Goal: Navigation & Orientation: Find specific page/section

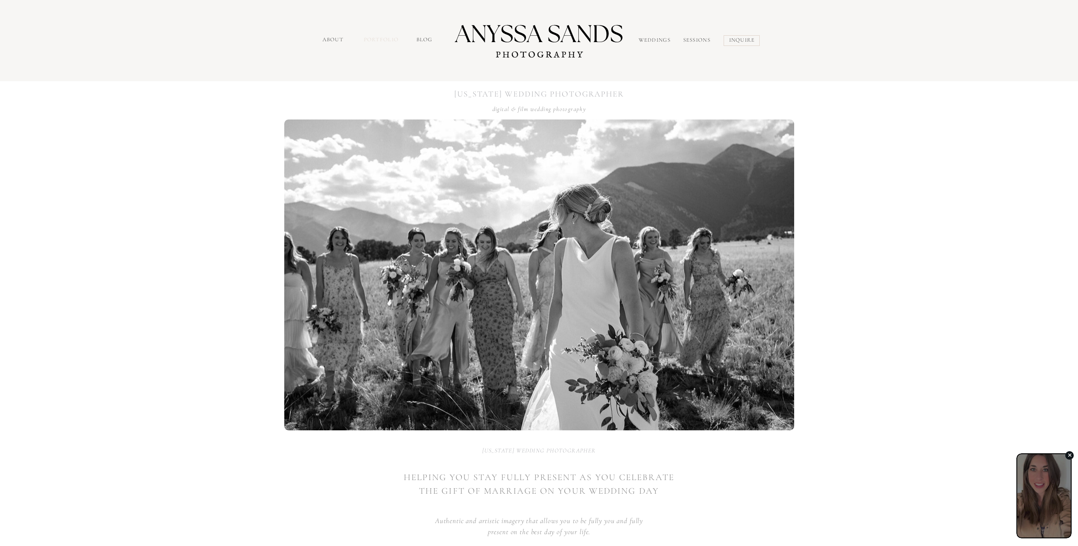
click at [390, 38] on nav "portfolio" at bounding box center [382, 41] width 37 height 10
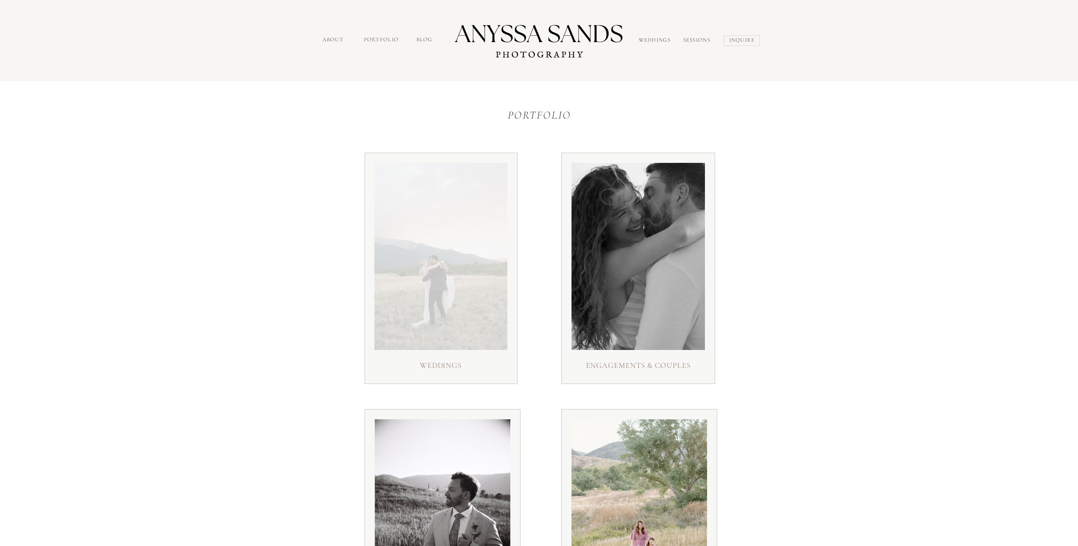
click at [430, 256] on div at bounding box center [440, 256] width 133 height 187
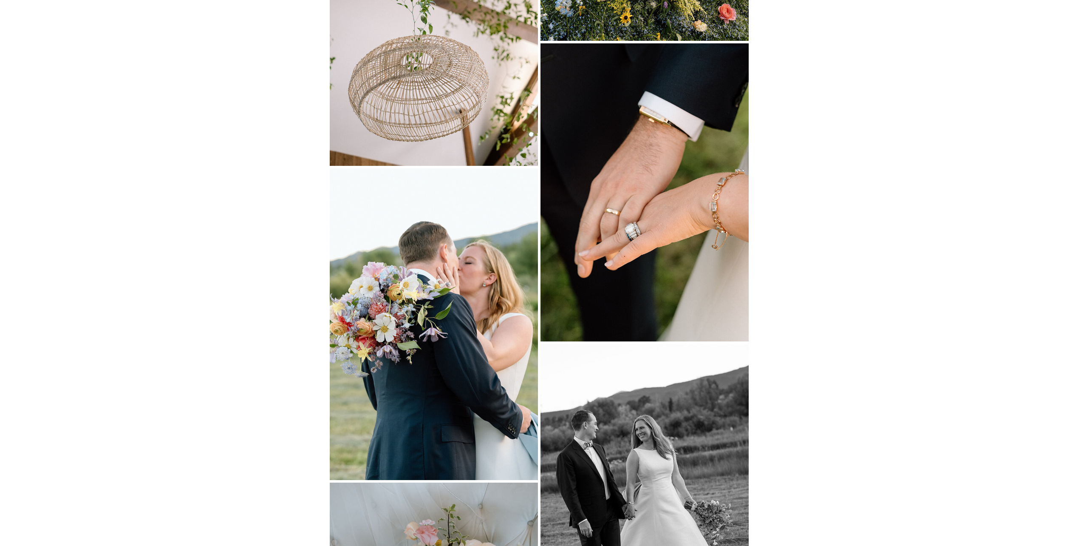
scroll to position [3611, 0]
